Goal: Information Seeking & Learning: Learn about a topic

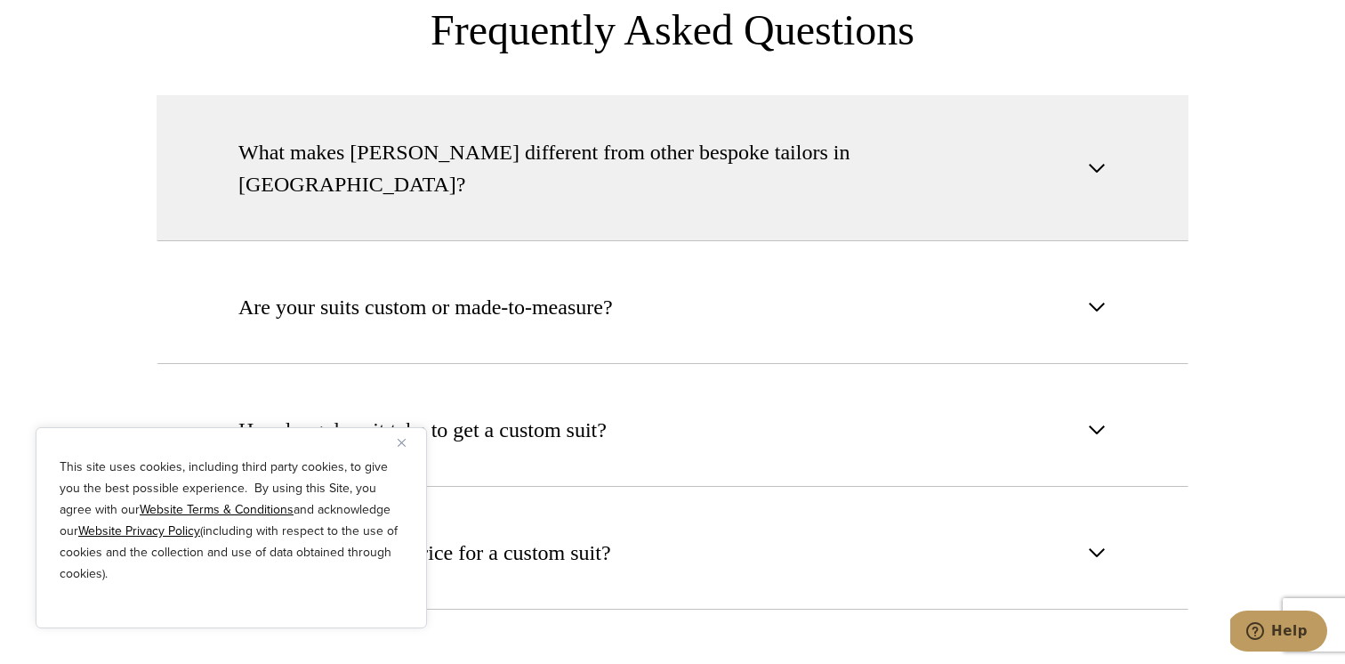
scroll to position [6605, 0]
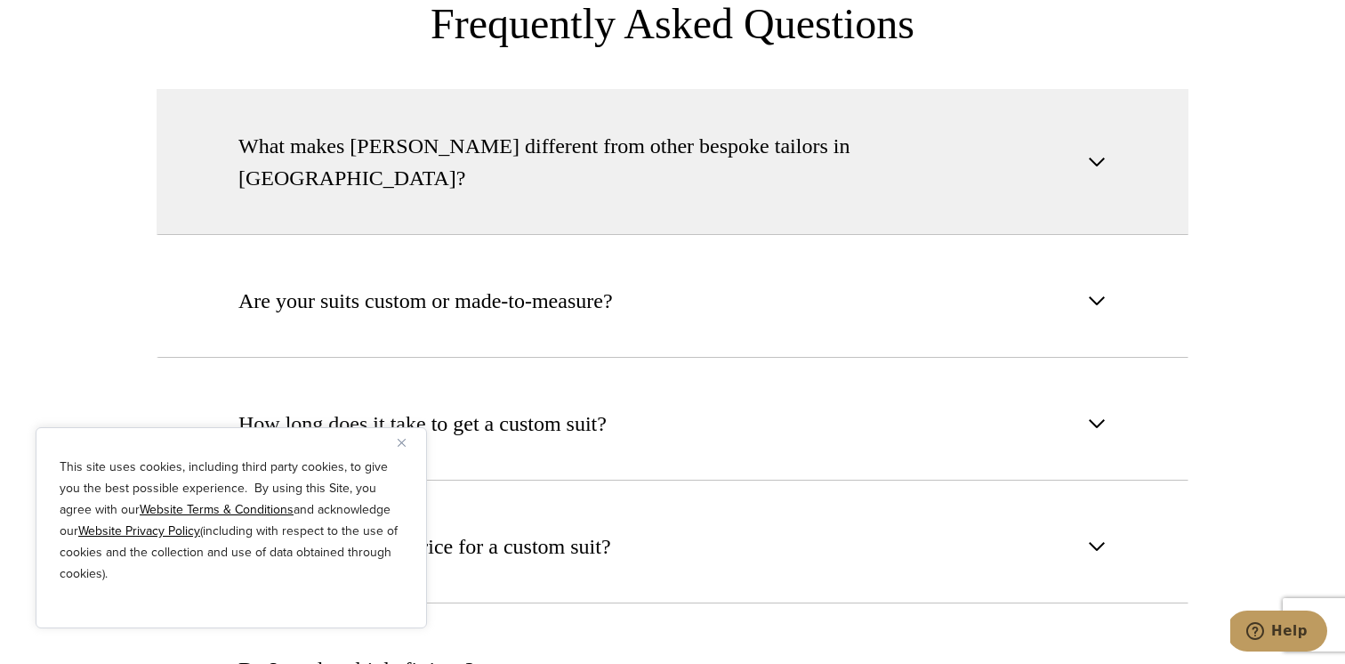
click at [559, 130] on span "What makes [PERSON_NAME] different from other bespoke tailors in [GEOGRAPHIC_DA…" at bounding box center [657, 162] width 839 height 64
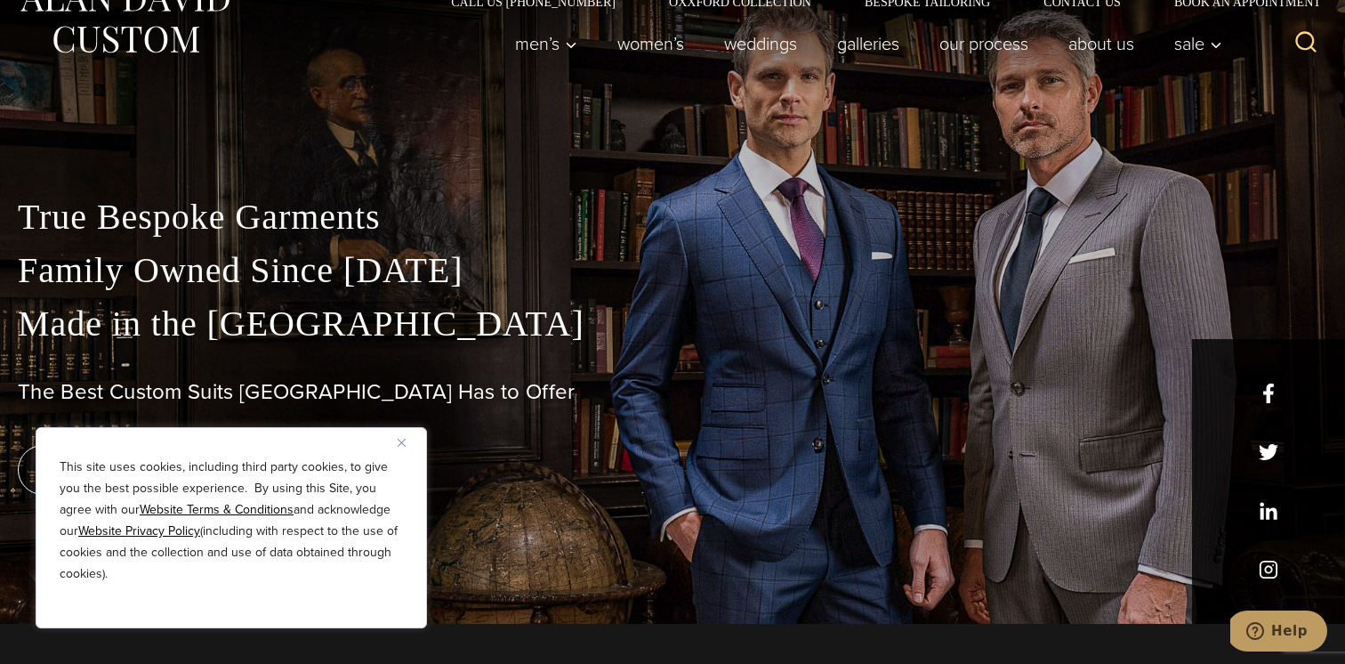
scroll to position [0, 0]
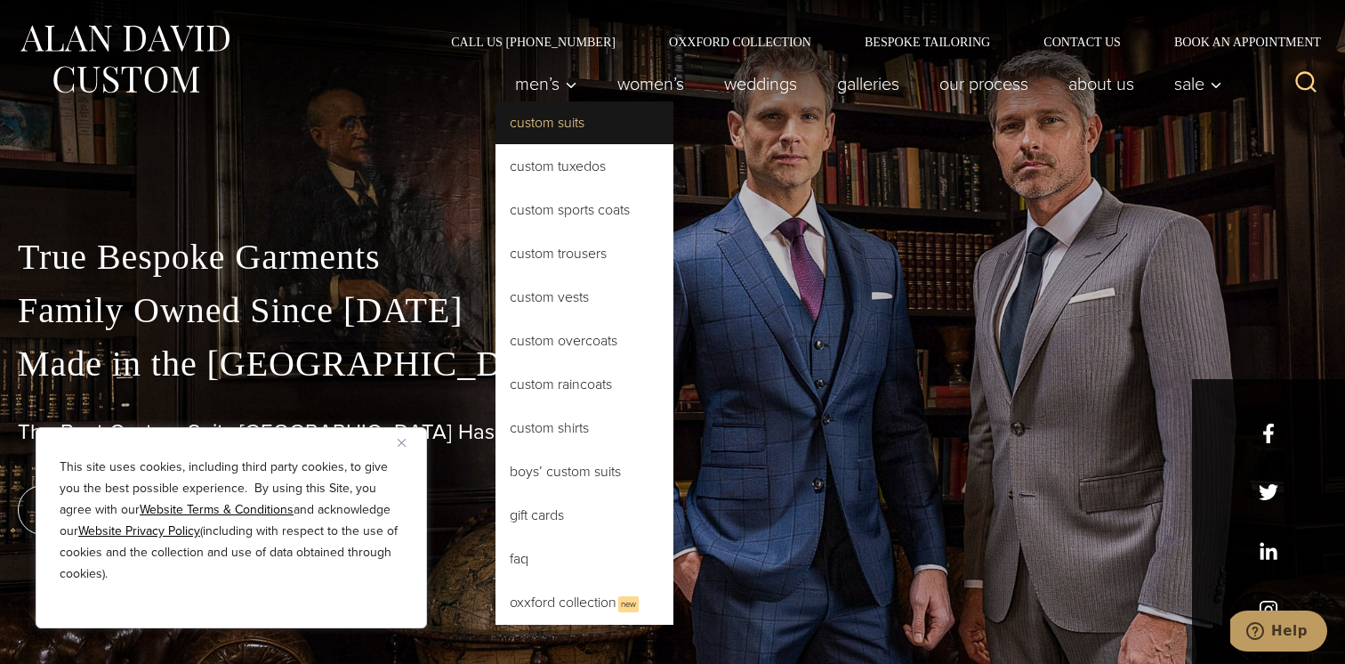
click at [534, 115] on link "Custom Suits" at bounding box center [584, 122] width 178 height 43
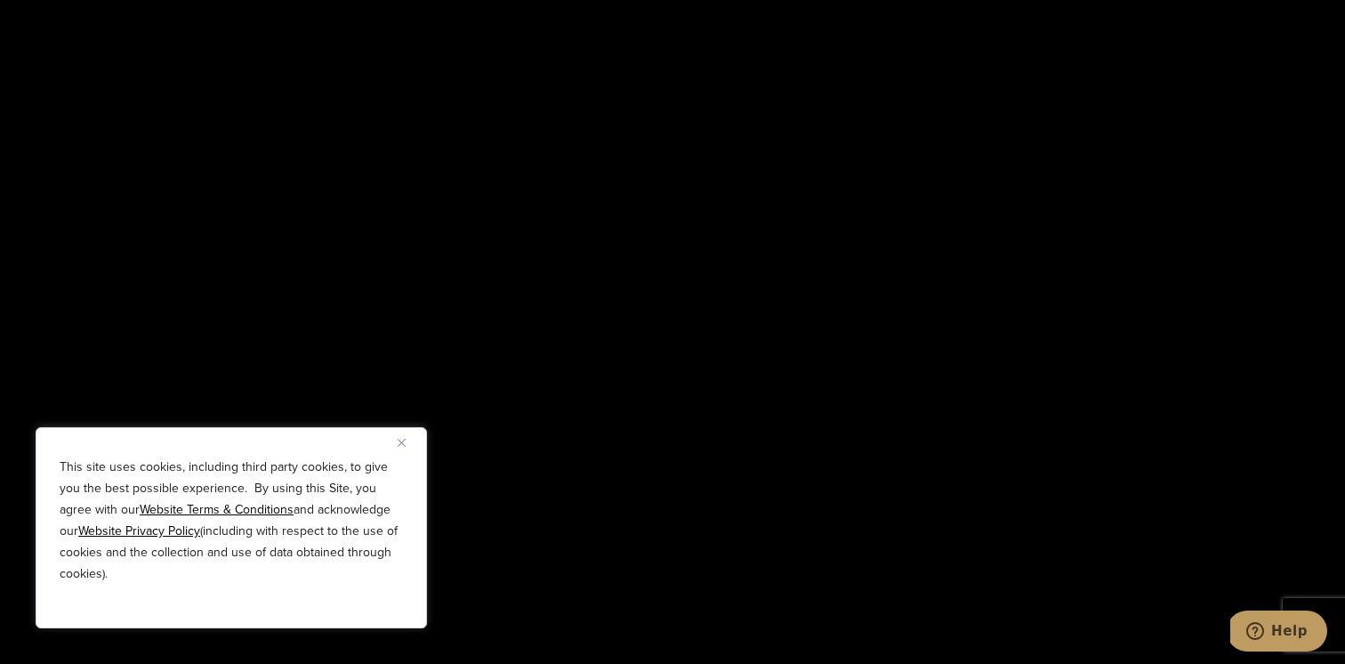
scroll to position [3159, 0]
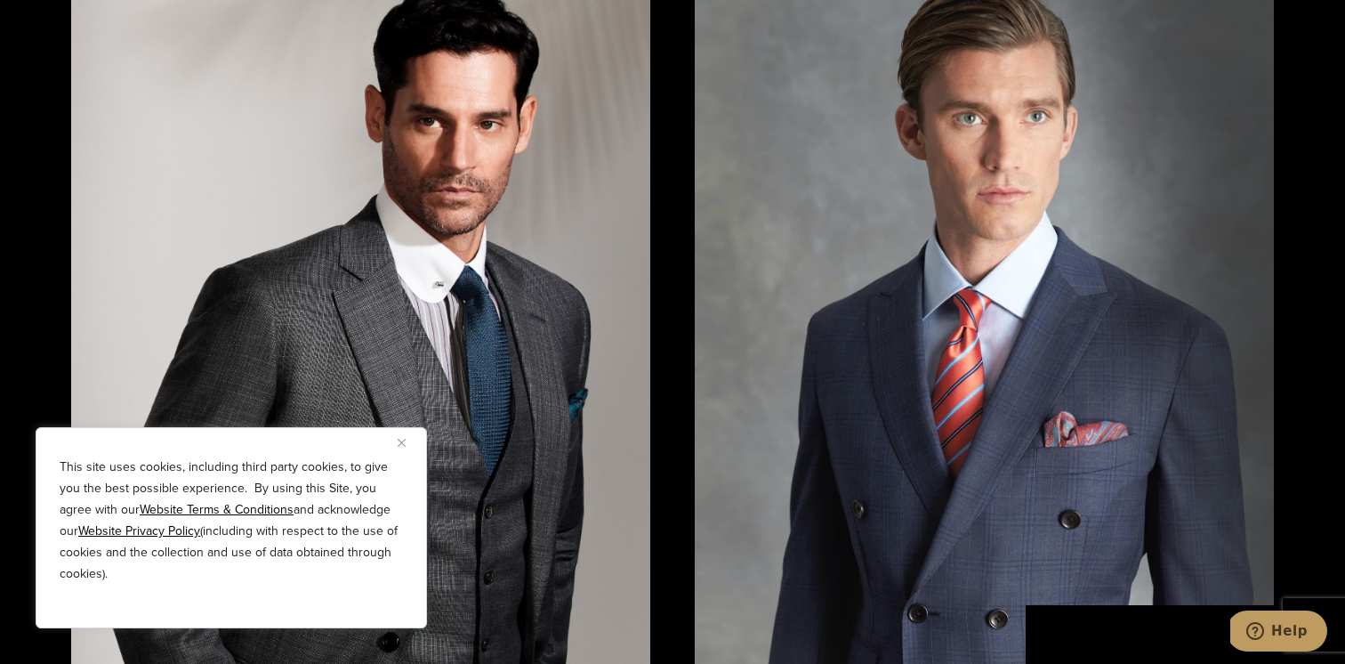
click at [490, 182] on img at bounding box center [360, 353] width 579 height 773
click at [534, 306] on img at bounding box center [360, 353] width 579 height 773
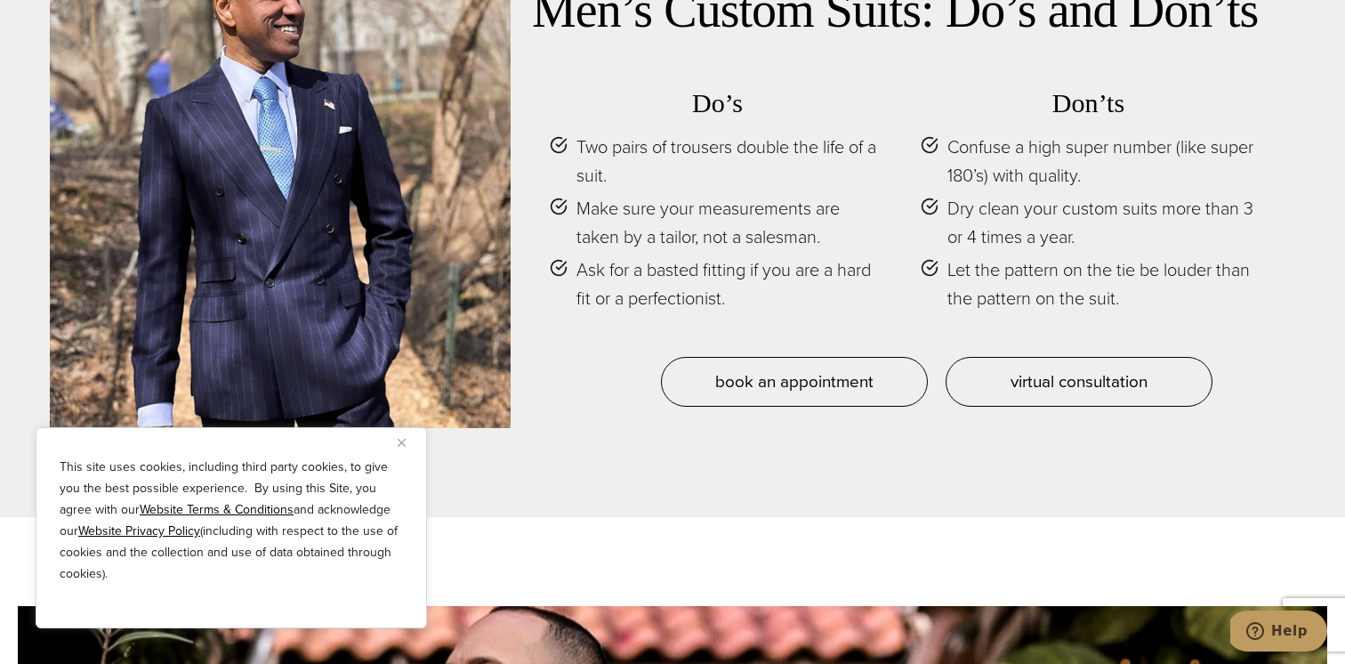
scroll to position [7891, 0]
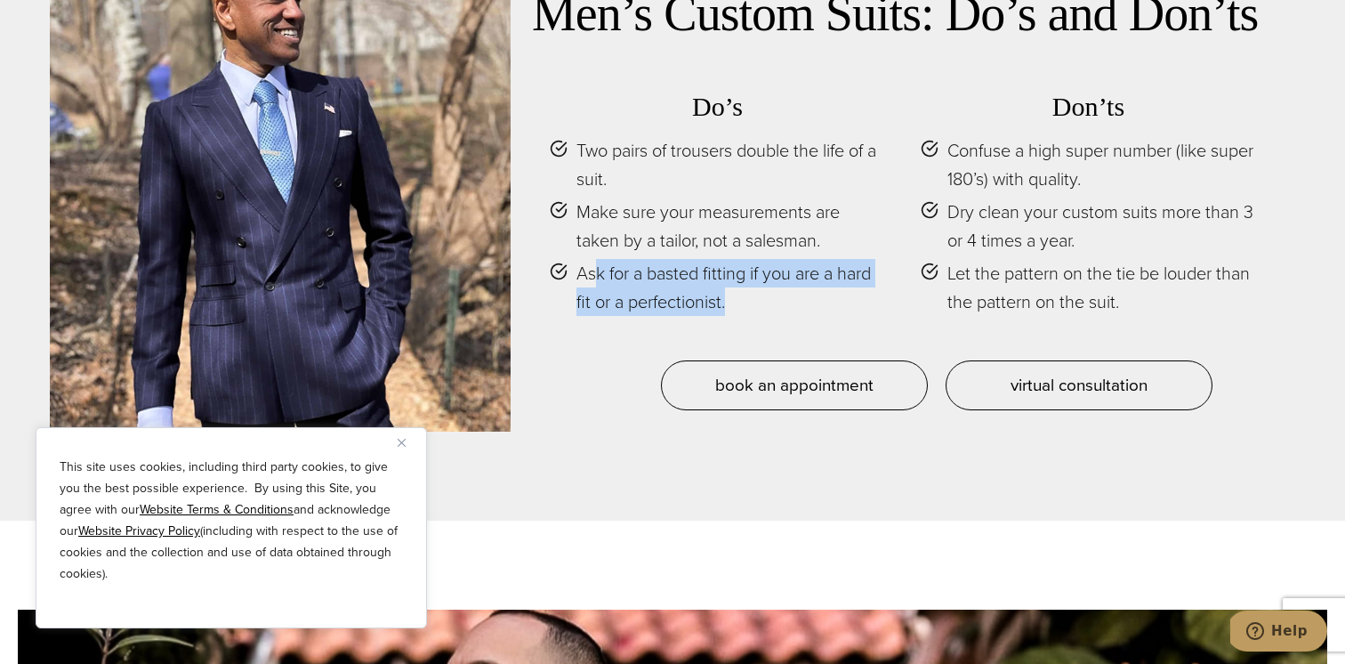
drag, startPoint x: 744, startPoint y: 291, endPoint x: 600, endPoint y: 239, distance: 153.1
click at [600, 240] on div "Do’s Two pairs of trousers double the life of a suit. Make sure your measuremen…" at bounding box center [903, 214] width 742 height 292
click at [686, 261] on span "Ask for a basted fitting if you are a hard fit or a perfectionist." at bounding box center [730, 287] width 309 height 57
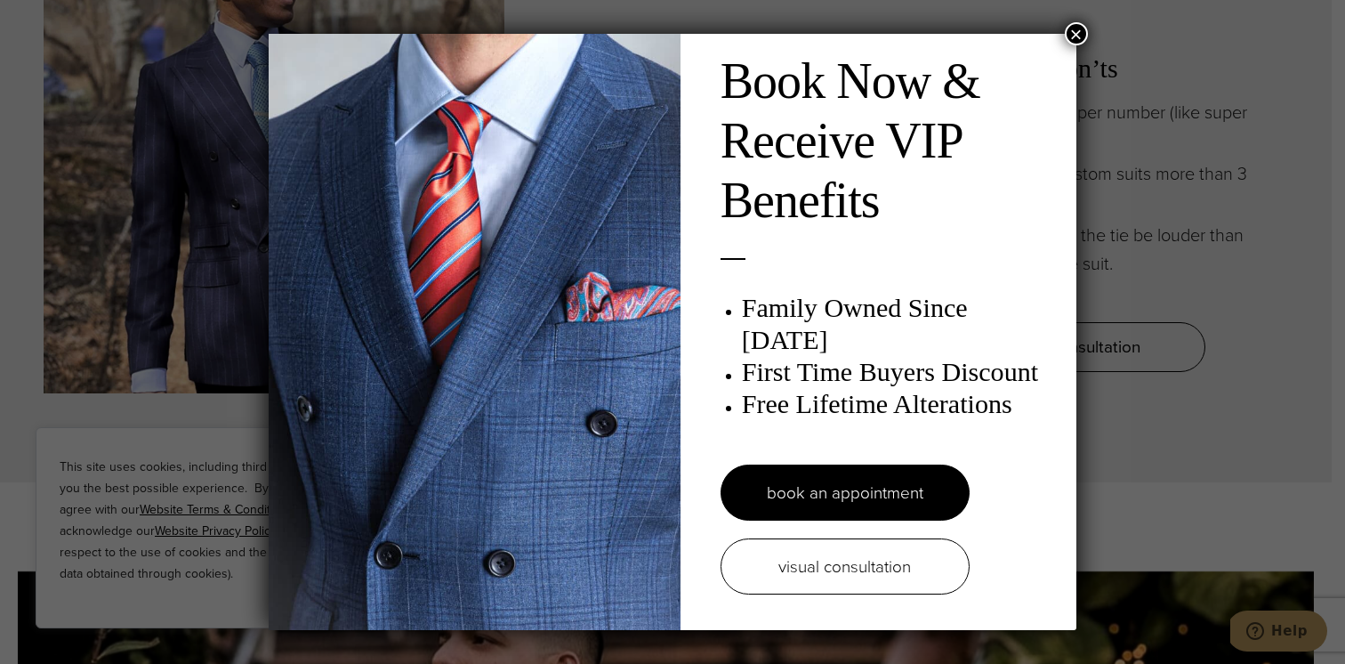
click at [1073, 41] on button "×" at bounding box center [1076, 33] width 23 height 23
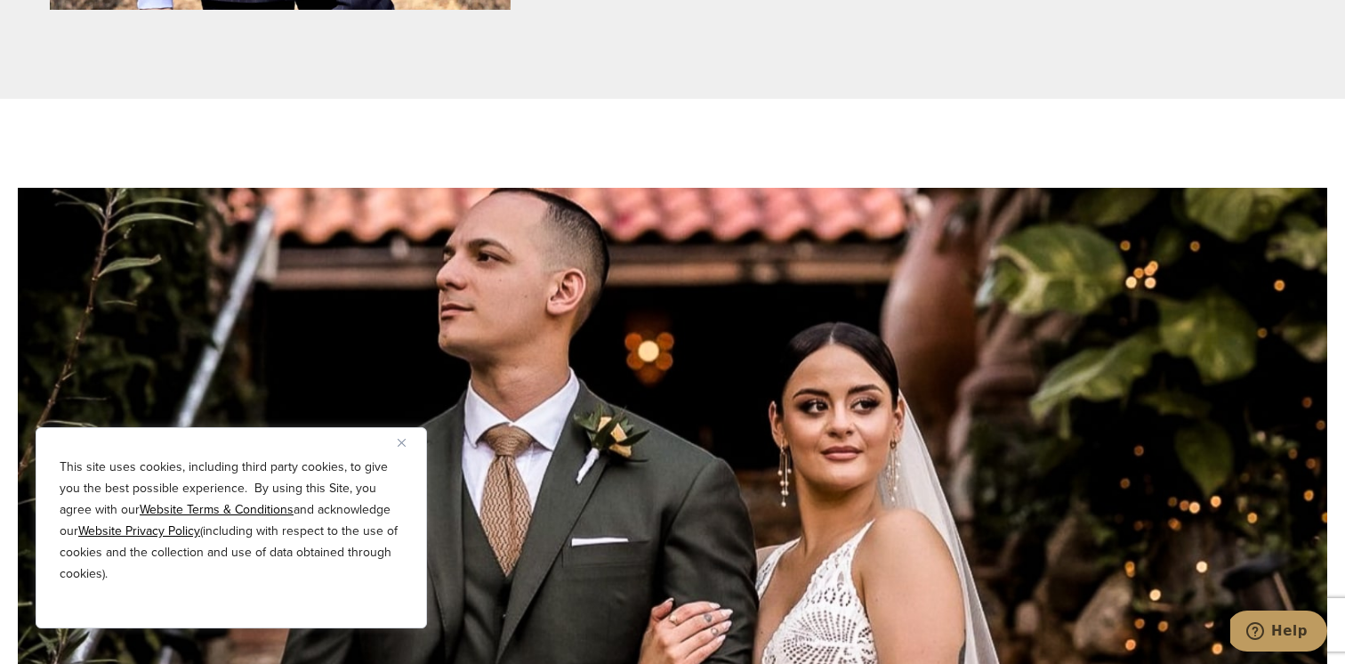
scroll to position [7850, 0]
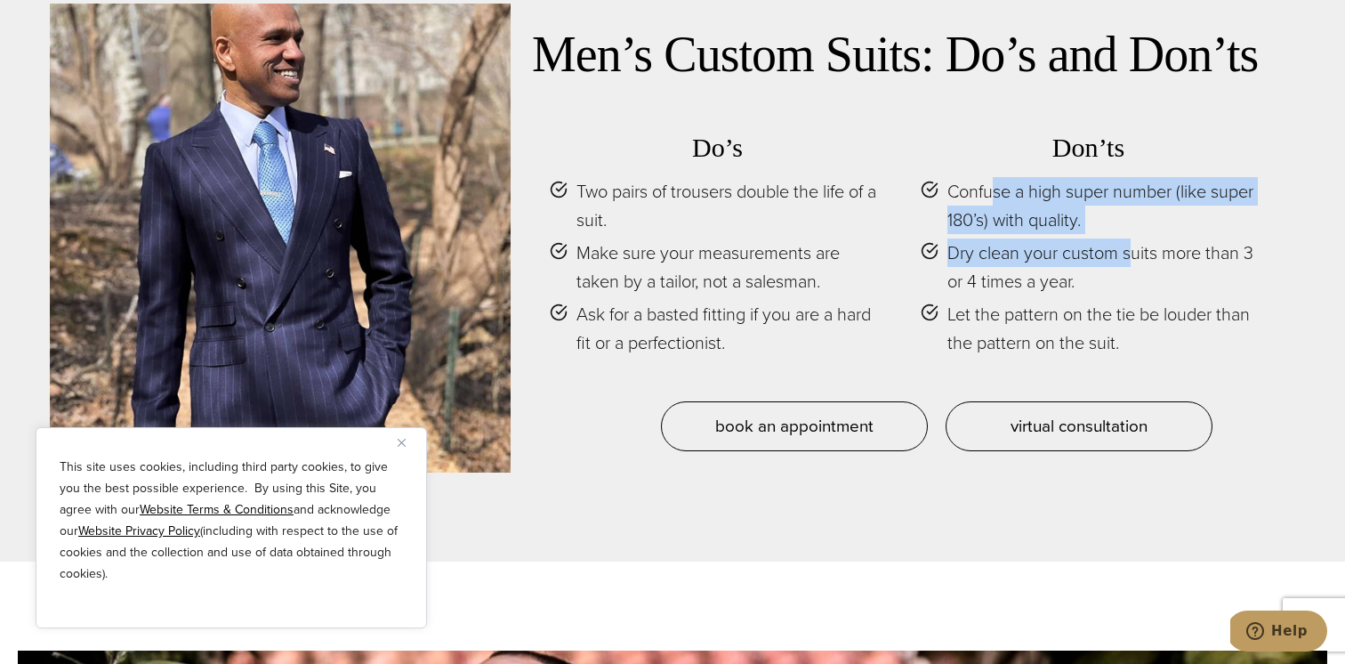
drag, startPoint x: 995, startPoint y: 161, endPoint x: 1136, endPoint y: 213, distance: 149.7
click at [1136, 213] on ul "Confuse a high super number (like super 180’s) with quality. Dry clean your cus…" at bounding box center [1088, 267] width 335 height 180
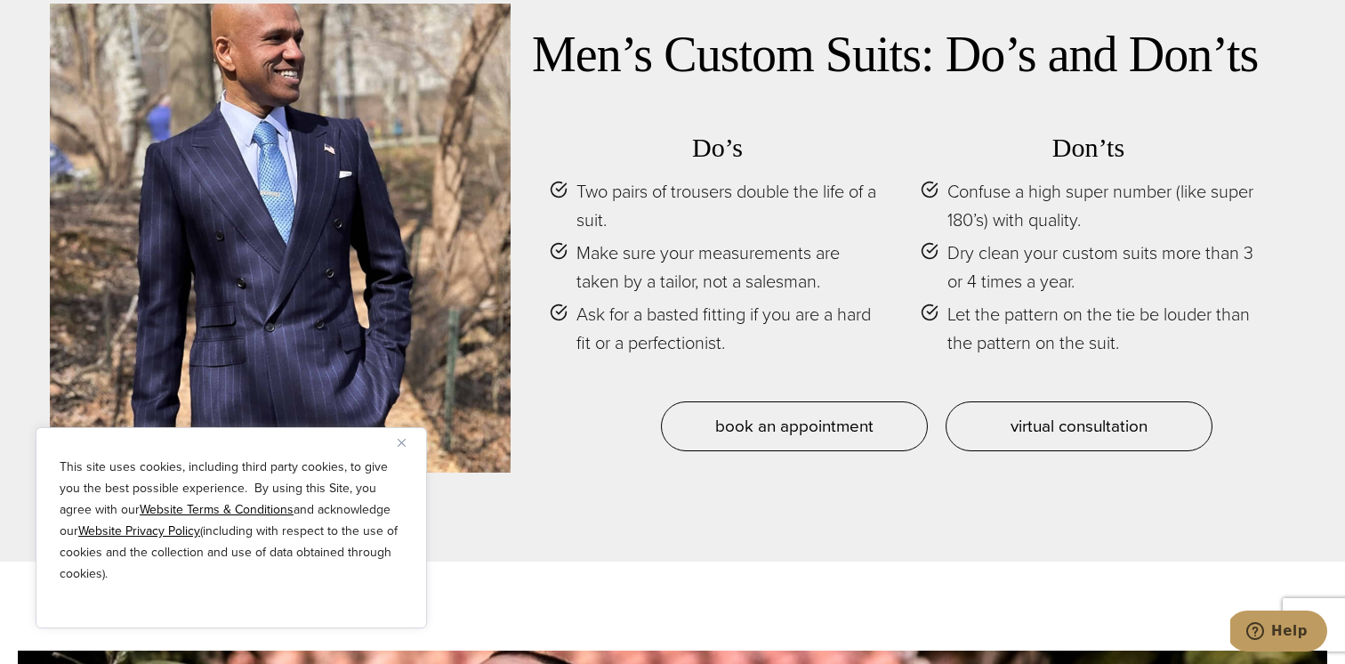
click at [1118, 267] on ul "Confuse a high super number (like super 180’s) with quality. Dry clean your cus…" at bounding box center [1088, 267] width 335 height 180
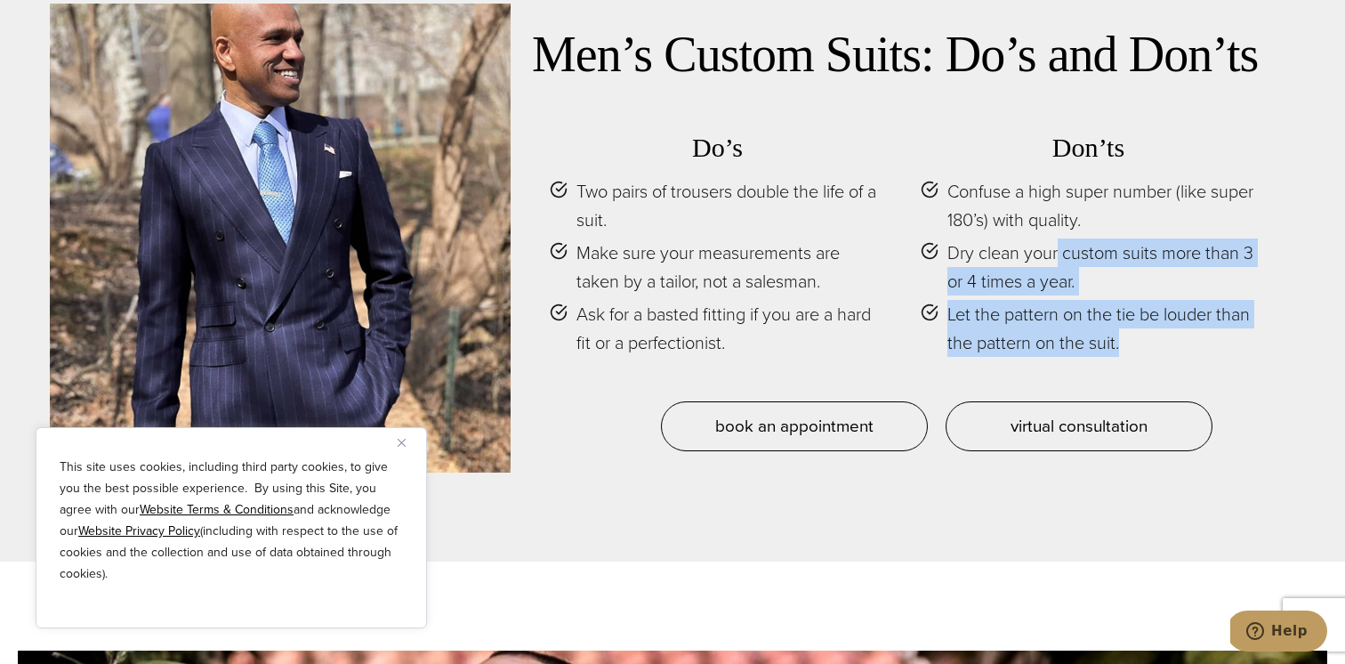
drag, startPoint x: 1136, startPoint y: 316, endPoint x: 1057, endPoint y: 215, distance: 128.0
click at [1060, 221] on ul "Confuse a high super number (like super 180’s) with quality. Dry clean your cus…" at bounding box center [1088, 267] width 335 height 180
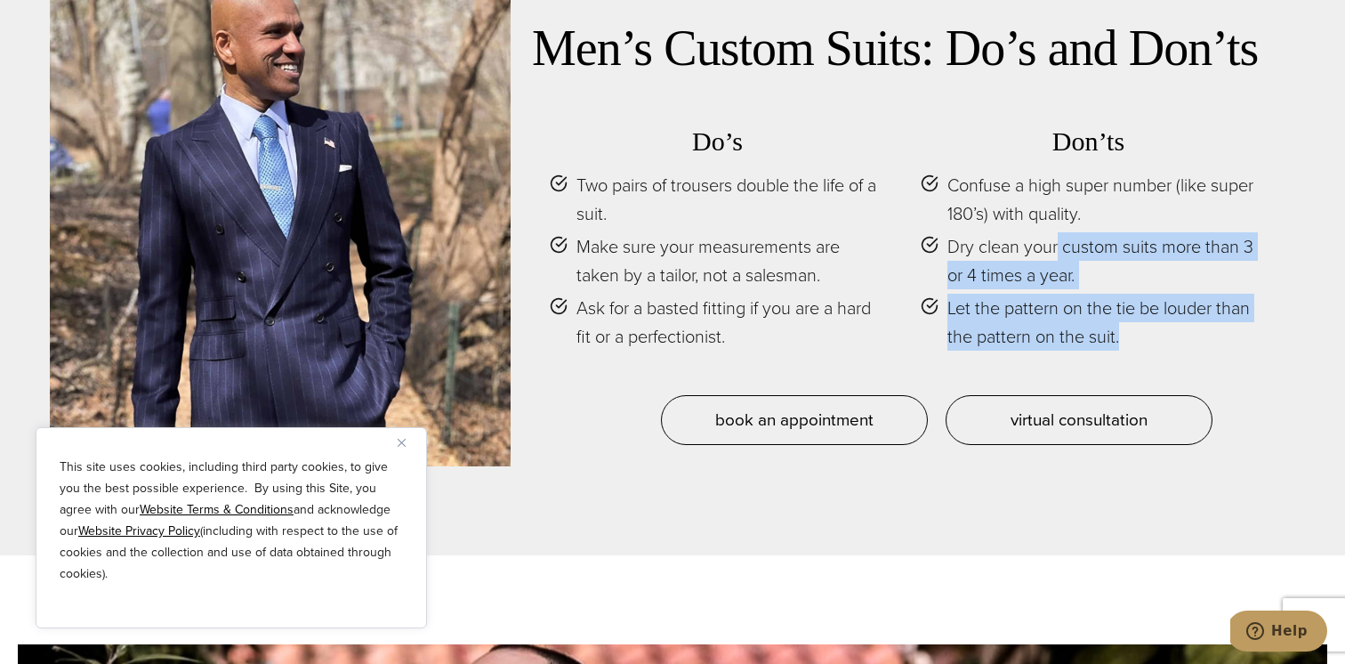
click at [1155, 314] on span "Let the pattern on the tie be louder than the pattern on the suit." at bounding box center [1101, 322] width 309 height 57
drag, startPoint x: 1122, startPoint y: 306, endPoint x: 1039, endPoint y: 193, distance: 140.0
click at [1047, 209] on ul "Confuse a high super number (like super 180’s) with quality. Dry clean your cus…" at bounding box center [1088, 261] width 335 height 180
click at [1163, 309] on span "Let the pattern on the tie be louder than the pattern on the suit." at bounding box center [1101, 321] width 309 height 57
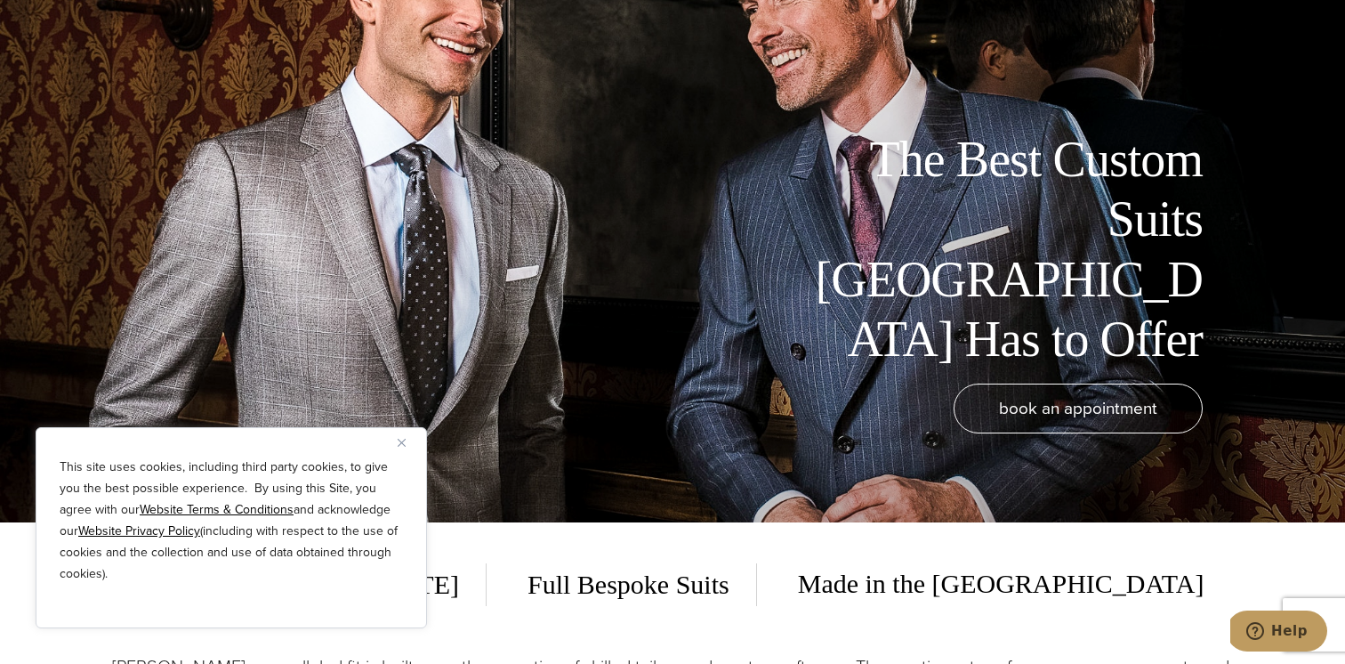
scroll to position [0, 0]
